Goal: Information Seeking & Learning: Learn about a topic

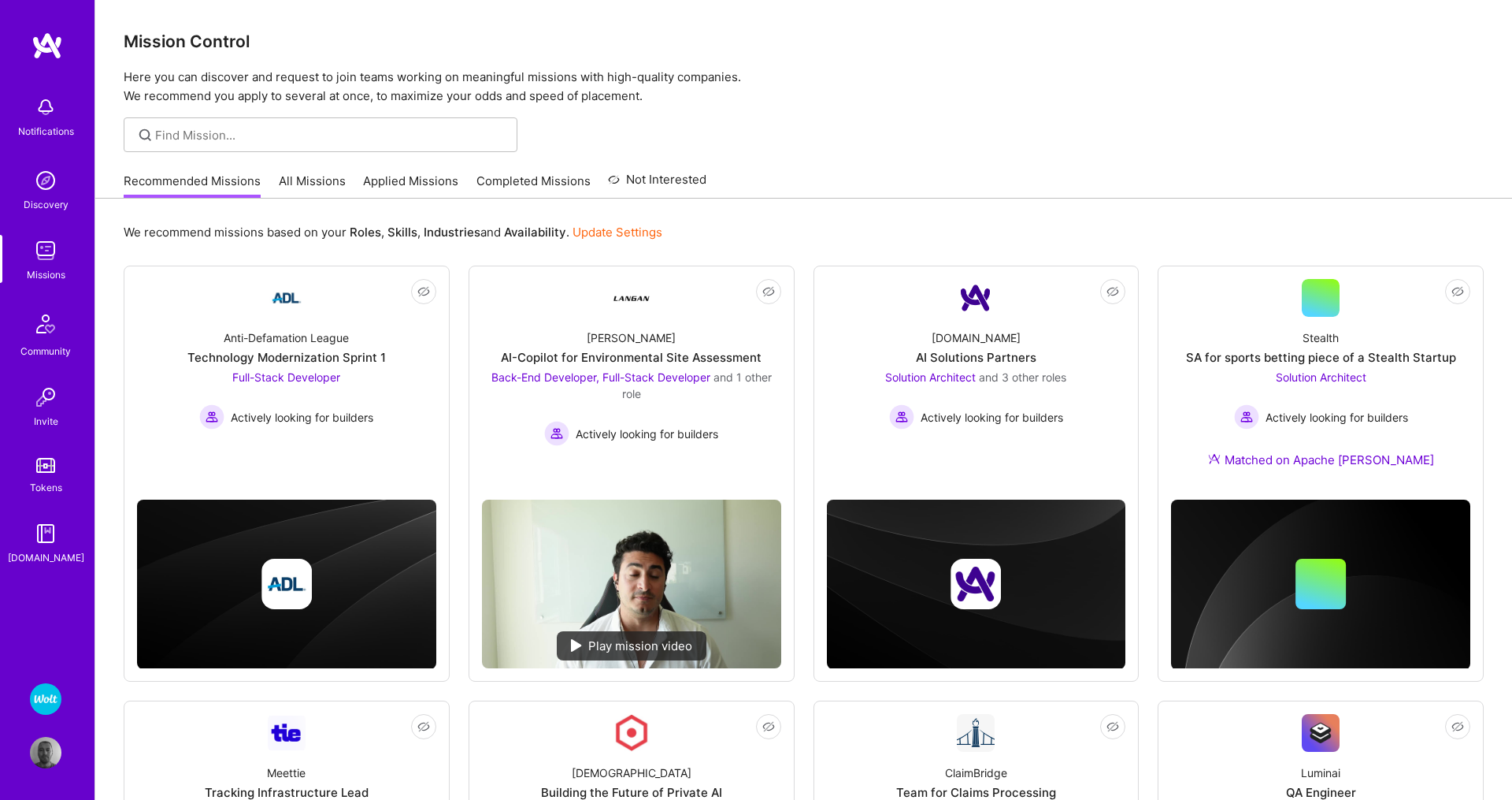
click at [305, 187] on link "All Missions" at bounding box center [311, 185] width 67 height 26
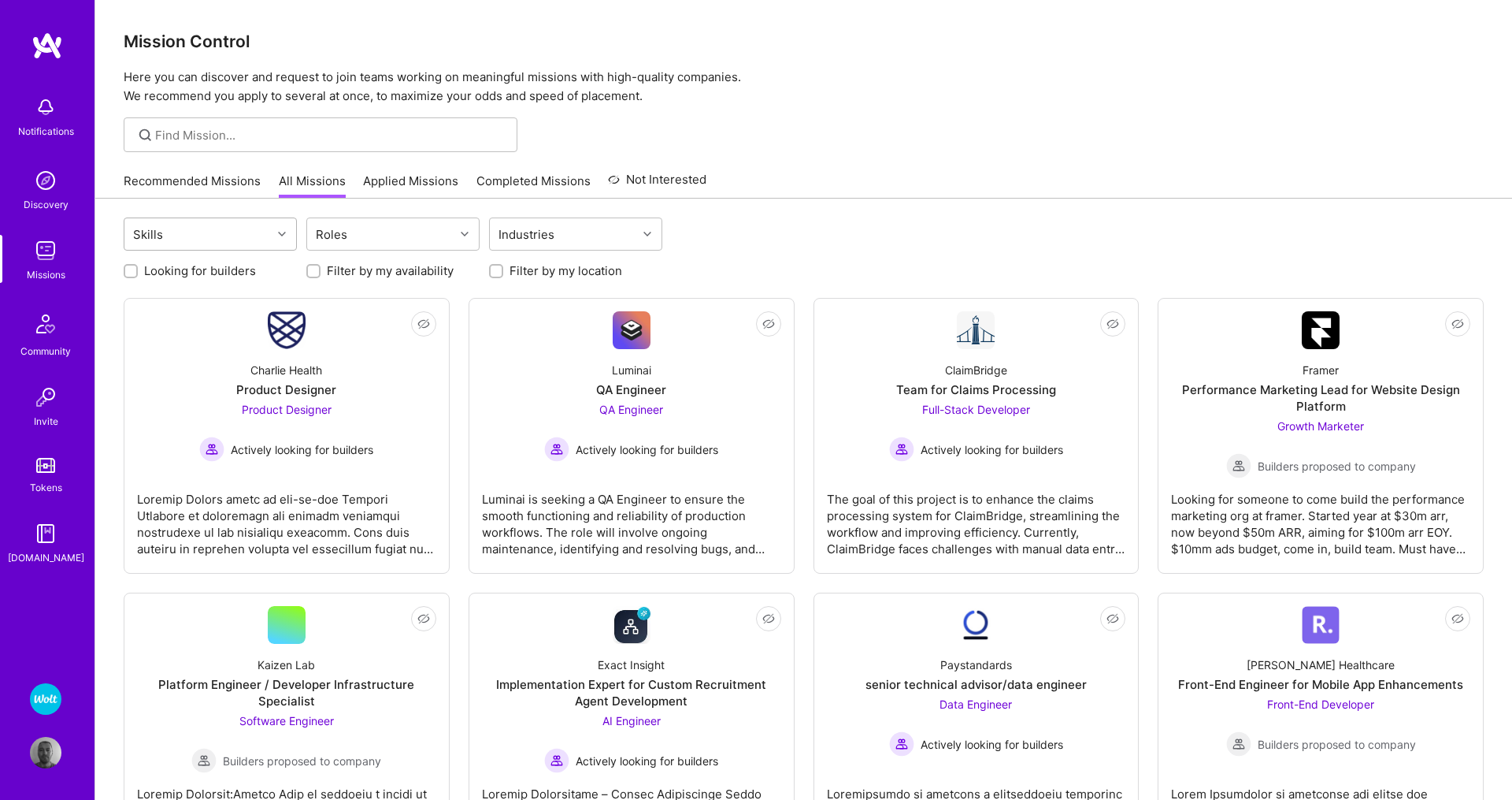
click at [279, 236] on icon at bounding box center [282, 234] width 8 height 8
type input "ja"
click at [281, 231] on icon at bounding box center [282, 234] width 8 height 8
type input "ja"
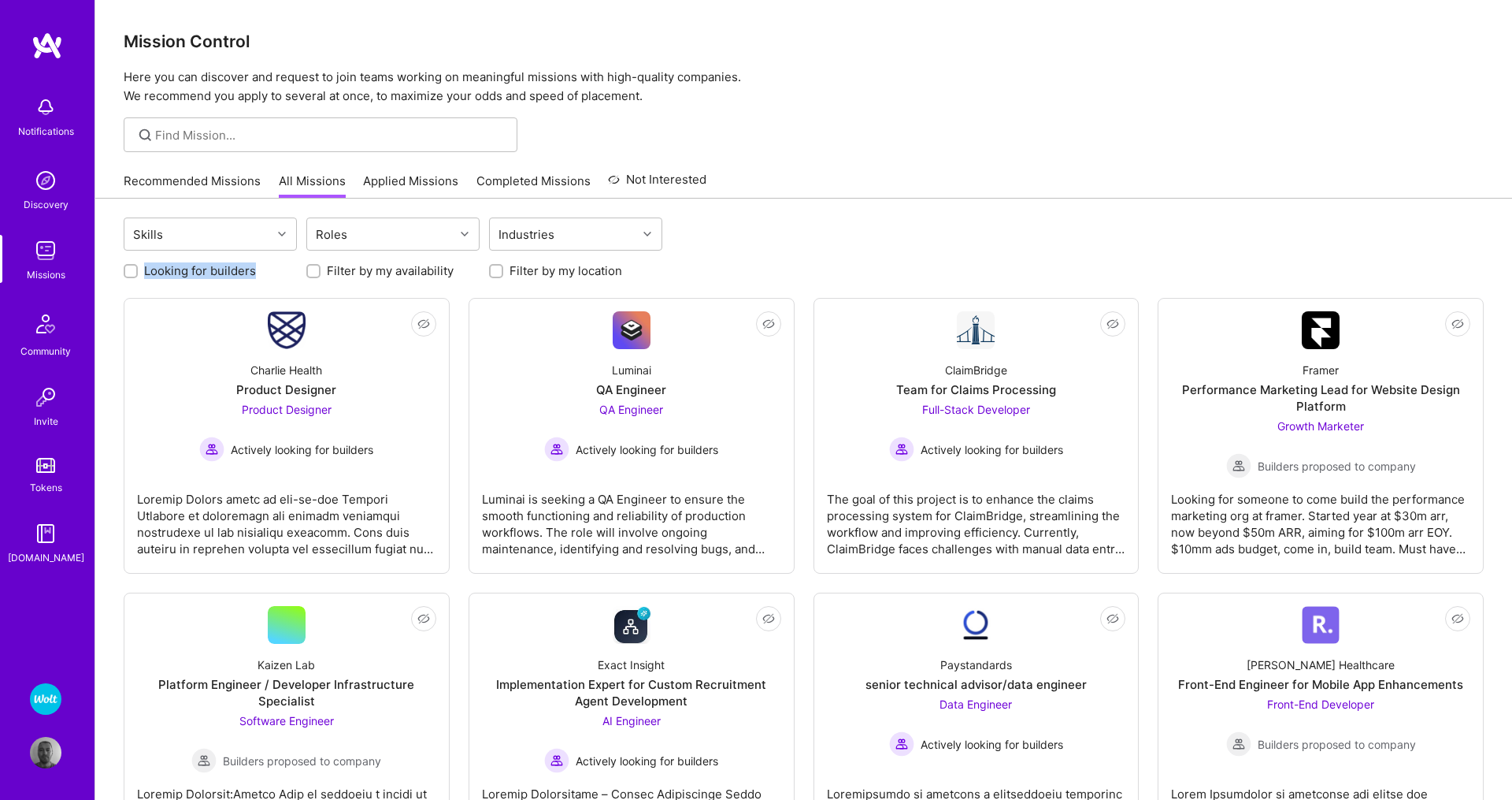
drag, startPoint x: 98, startPoint y: 170, endPoint x: 298, endPoint y: 267, distance: 222.3
click at [298, 198] on div "Recommended Missions All Missions Applied Missions Completed Missions Not Inter…" at bounding box center [804, 181] width 1417 height 35
click at [1040, 67] on div "Mission Control Here you can discover and request to join teams working on mean…" at bounding box center [804, 53] width 1417 height 105
click at [1191, 191] on div "Recommended Missions All Missions Applied Missions Completed Missions Not Inter…" at bounding box center [803, 181] width 1360 height 34
click at [282, 234] on icon at bounding box center [282, 234] width 8 height 8
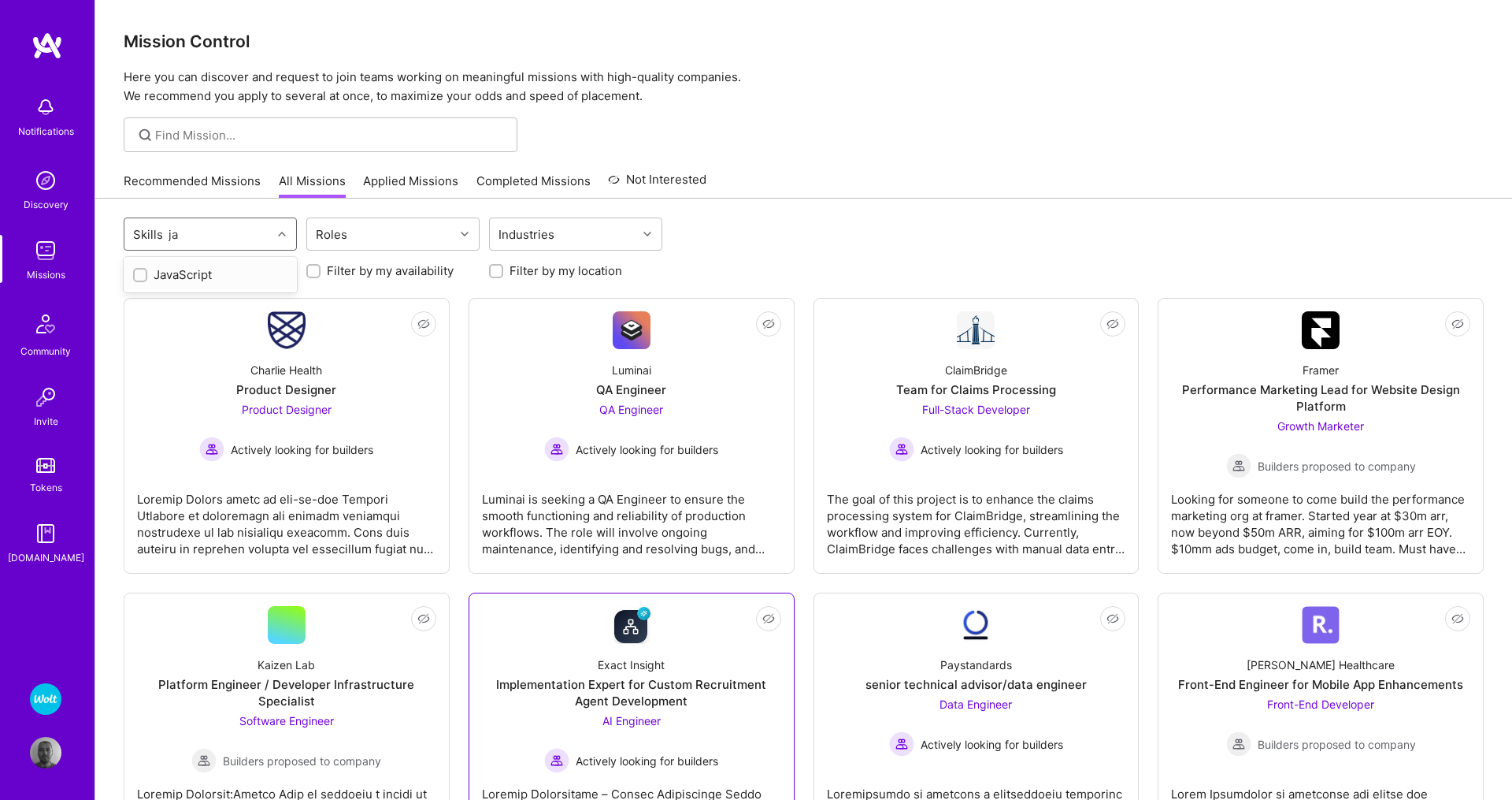
type input "ja"
click at [126, 271] on input "Looking for builders" at bounding box center [131, 272] width 11 height 11
checkbox input "true"
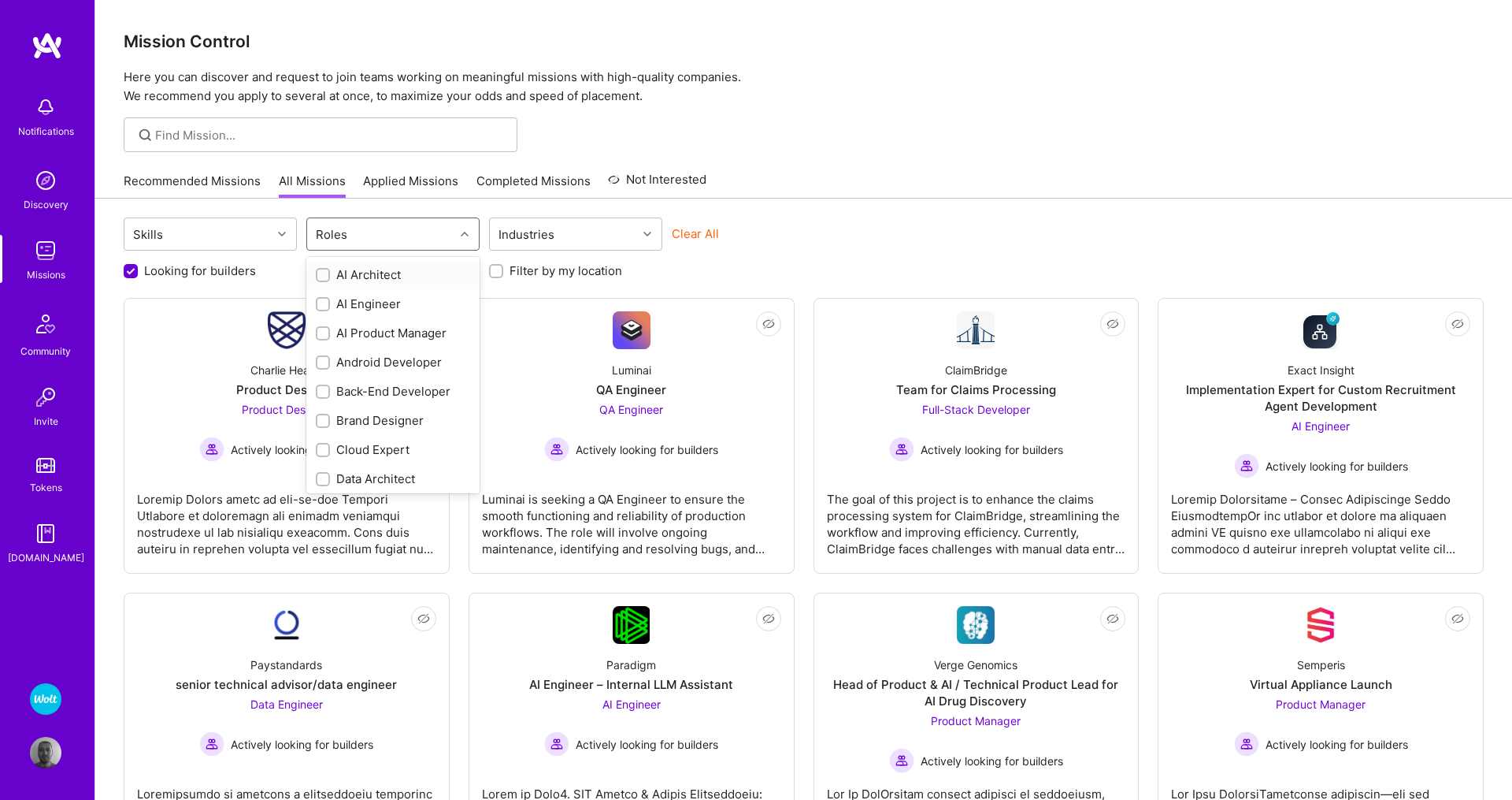
click at [459, 237] on div at bounding box center [467, 234] width 25 height 21
click at [319, 396] on input "checkbox" at bounding box center [324, 392] width 11 height 11
checkbox input "true"
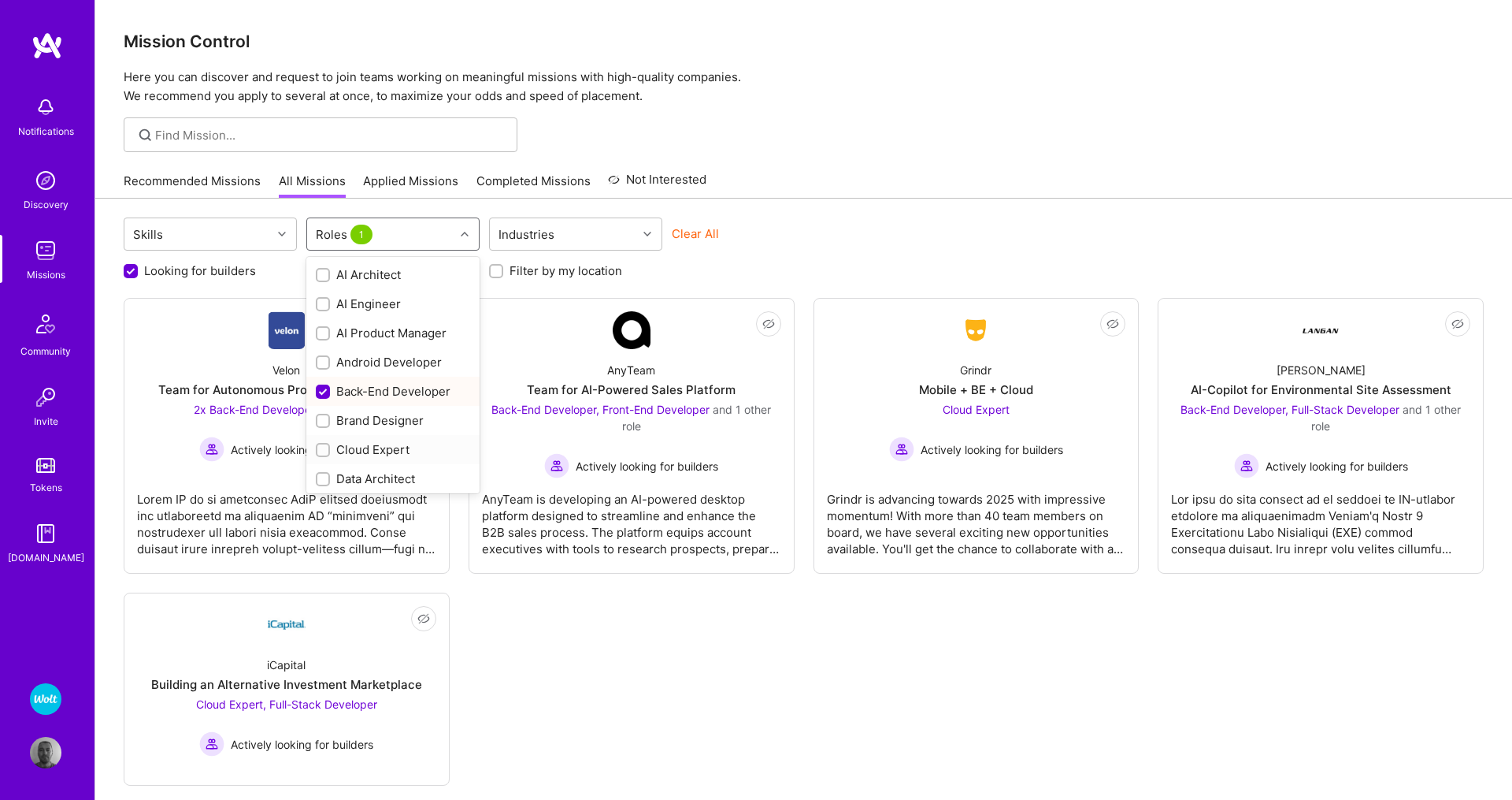
click at [323, 452] on input "checkbox" at bounding box center [324, 450] width 11 height 11
checkbox input "true"
click at [323, 299] on input "checkbox" at bounding box center [324, 298] width 11 height 11
checkbox input "true"
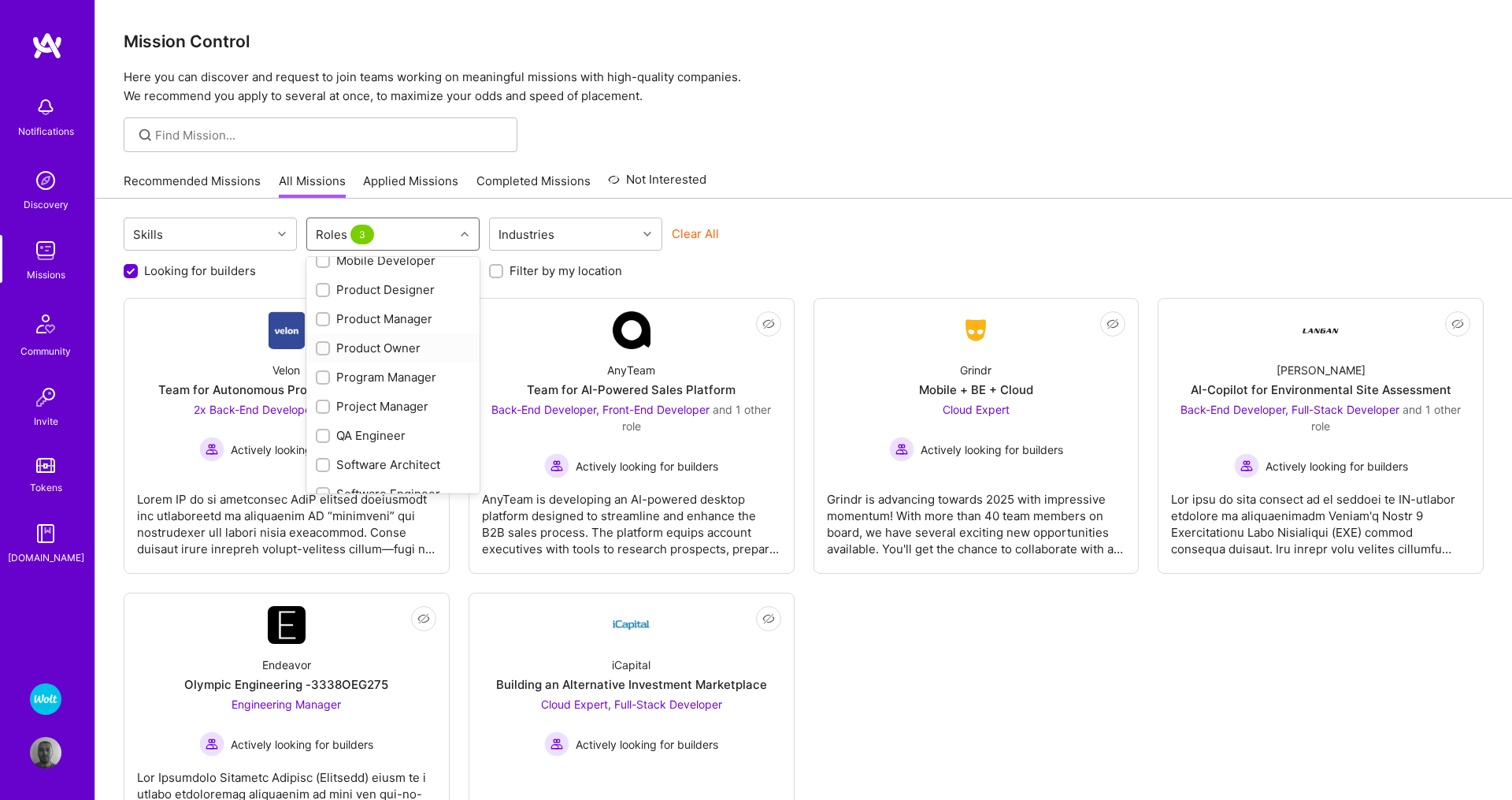
scroll to position [615, 0]
click at [322, 415] on input "checkbox" at bounding box center [324, 418] width 11 height 11
checkbox input "true"
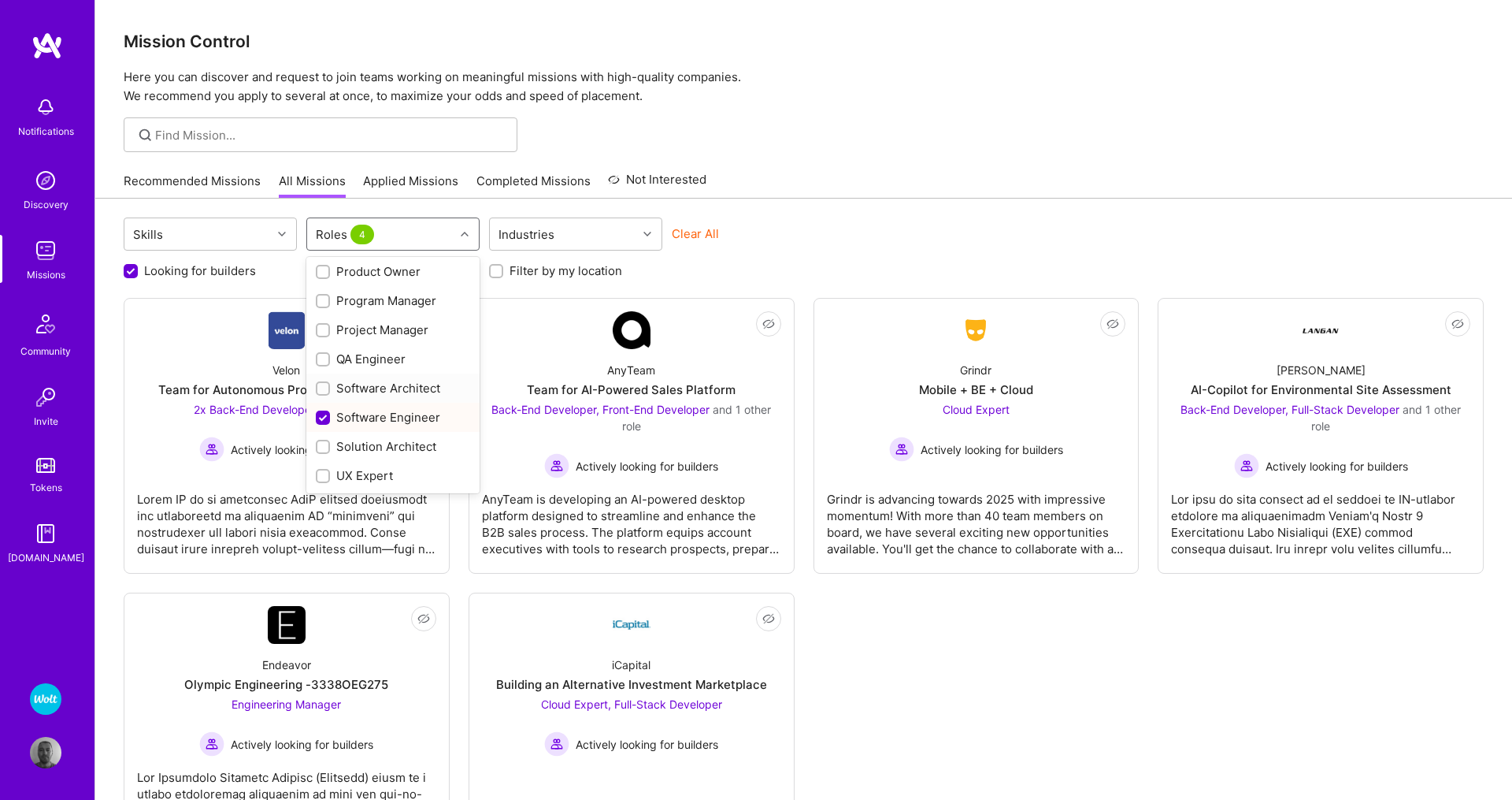
click at [323, 386] on input "checkbox" at bounding box center [324, 389] width 11 height 11
checkbox input "true"
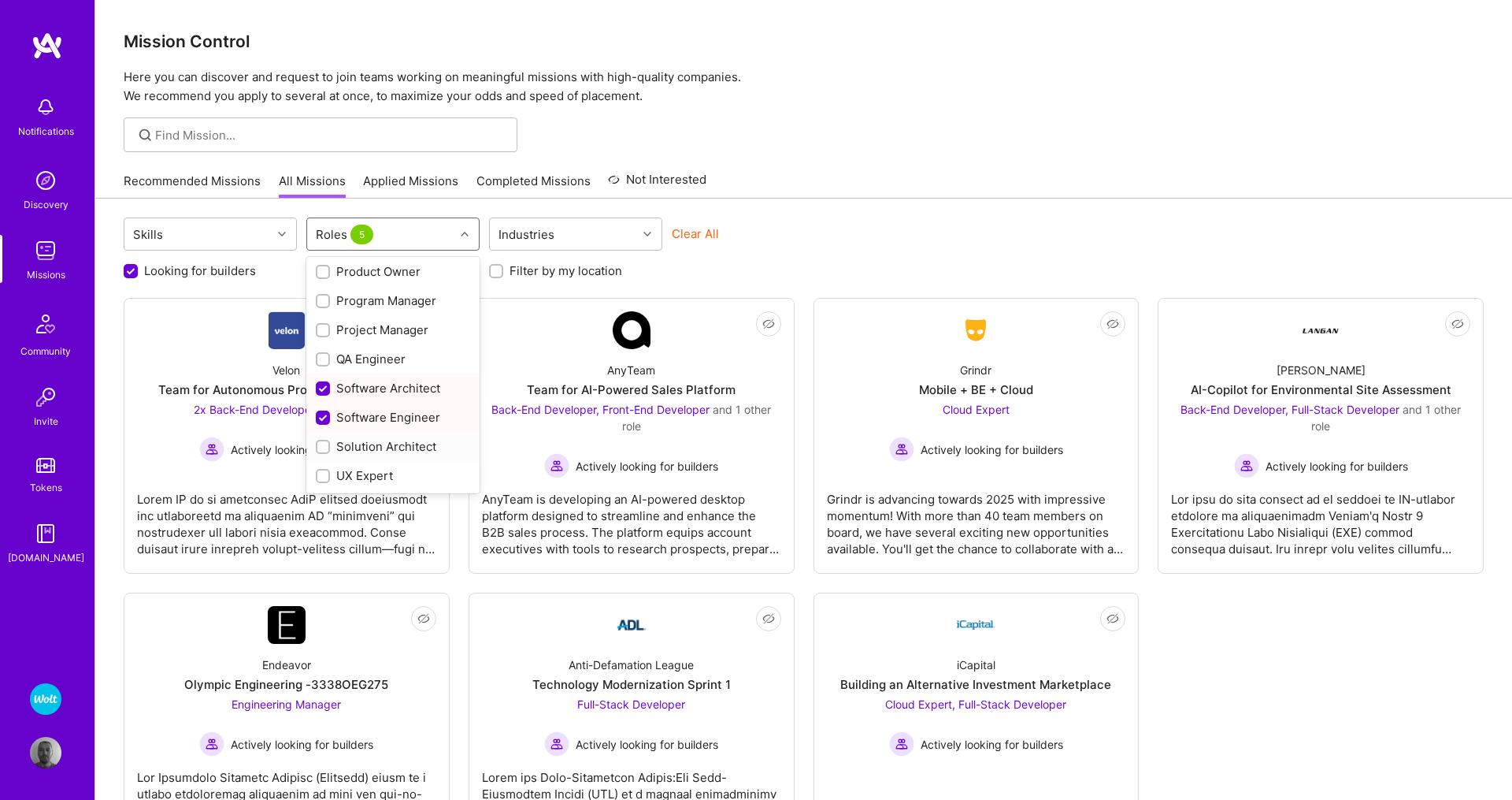
click at [320, 450] on input "checkbox" at bounding box center [324, 447] width 11 height 11
checkbox input "true"
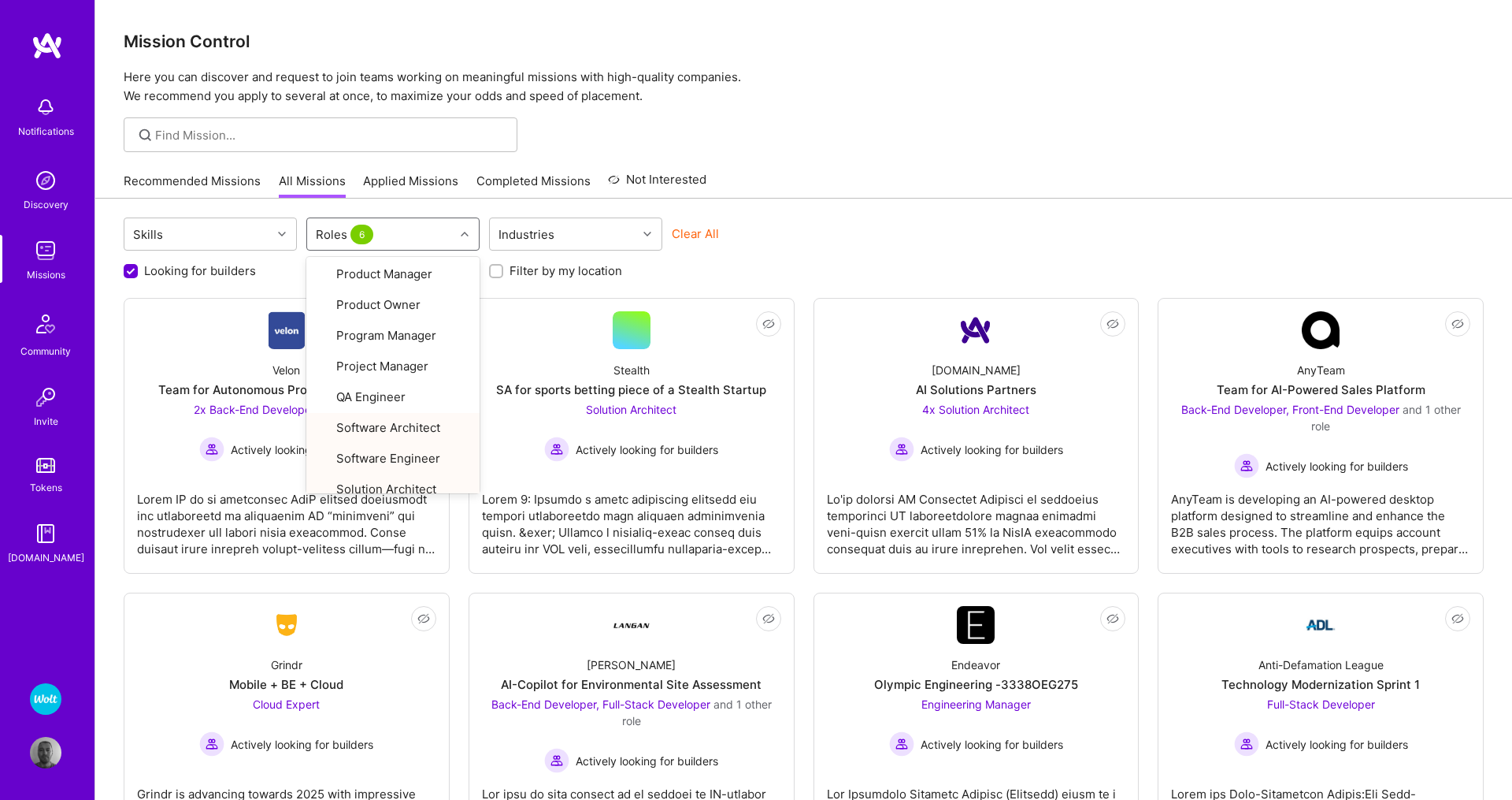
click at [957, 120] on div at bounding box center [804, 134] width 1417 height 35
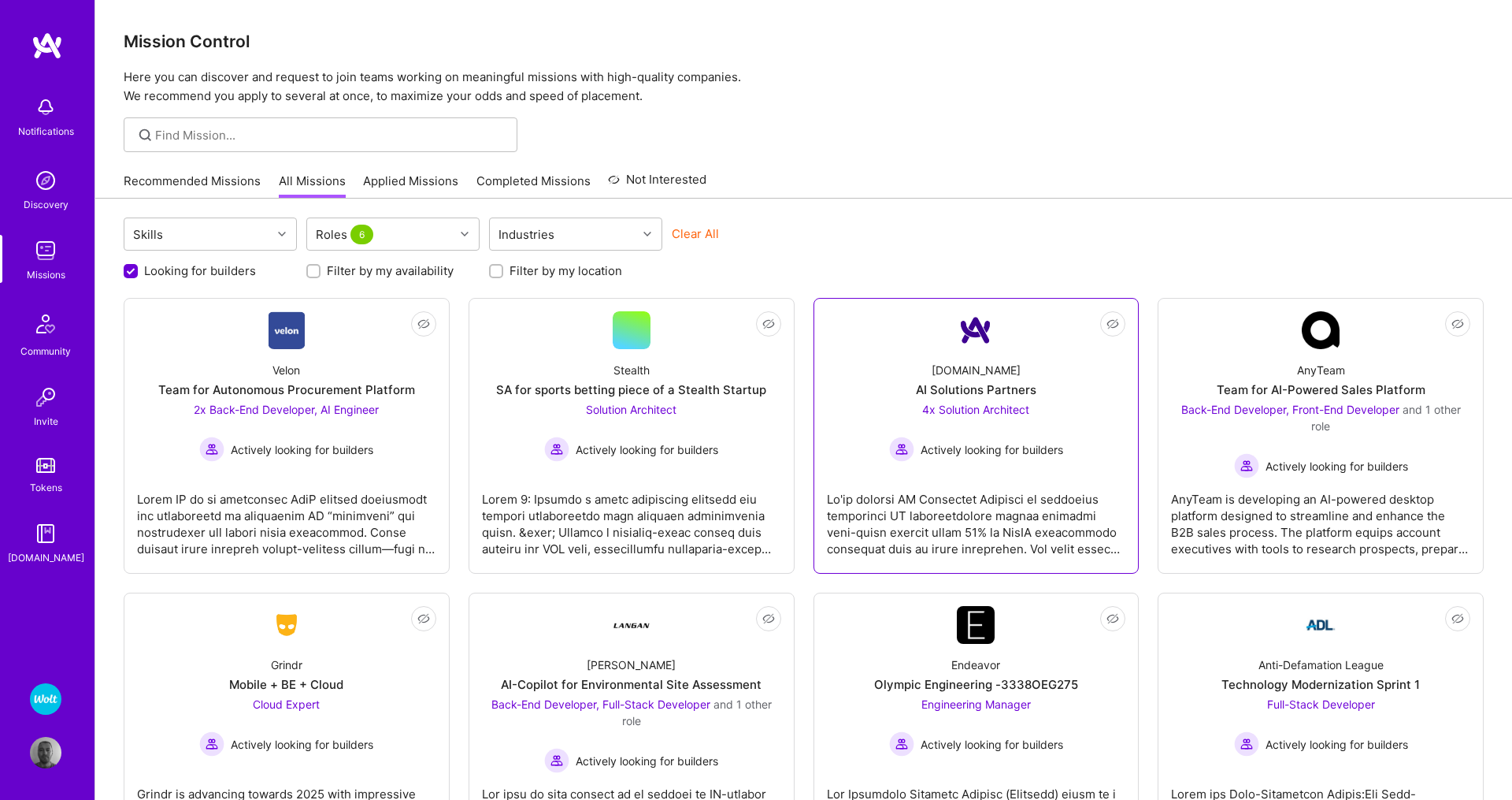
scroll to position [318, 0]
